Goal: Task Accomplishment & Management: Manage account settings

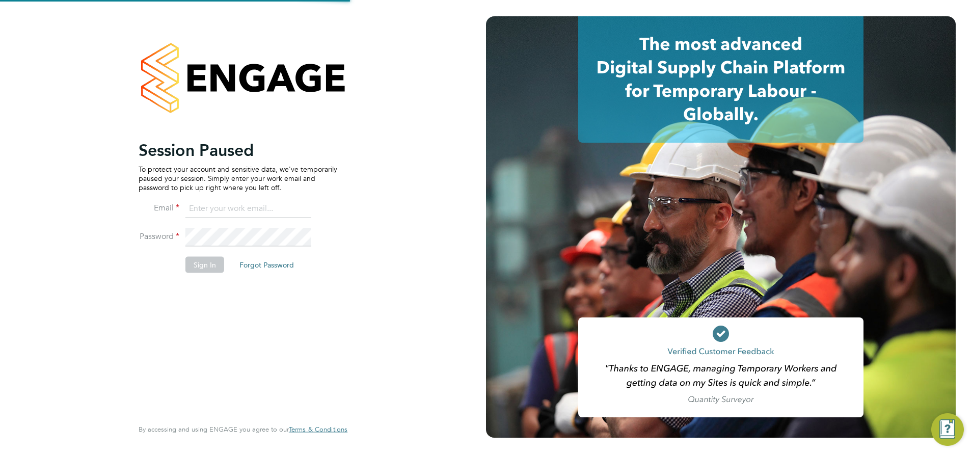
type input "[EMAIL_ADDRESS][DOMAIN_NAME]"
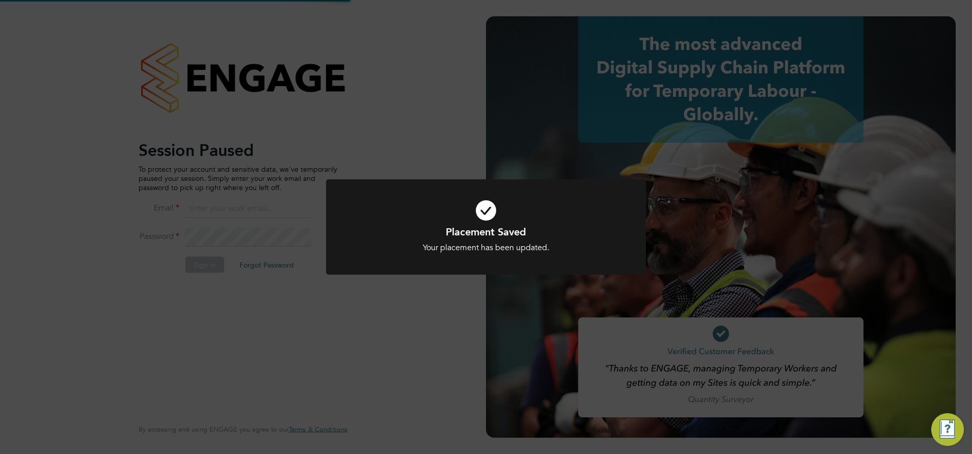
type input "[EMAIL_ADDRESS][DOMAIN_NAME]"
click at [477, 128] on div "Placement Saved Your placement has been updated. Cancel Okay" at bounding box center [486, 227] width 972 height 454
